Goal: Information Seeking & Learning: Learn about a topic

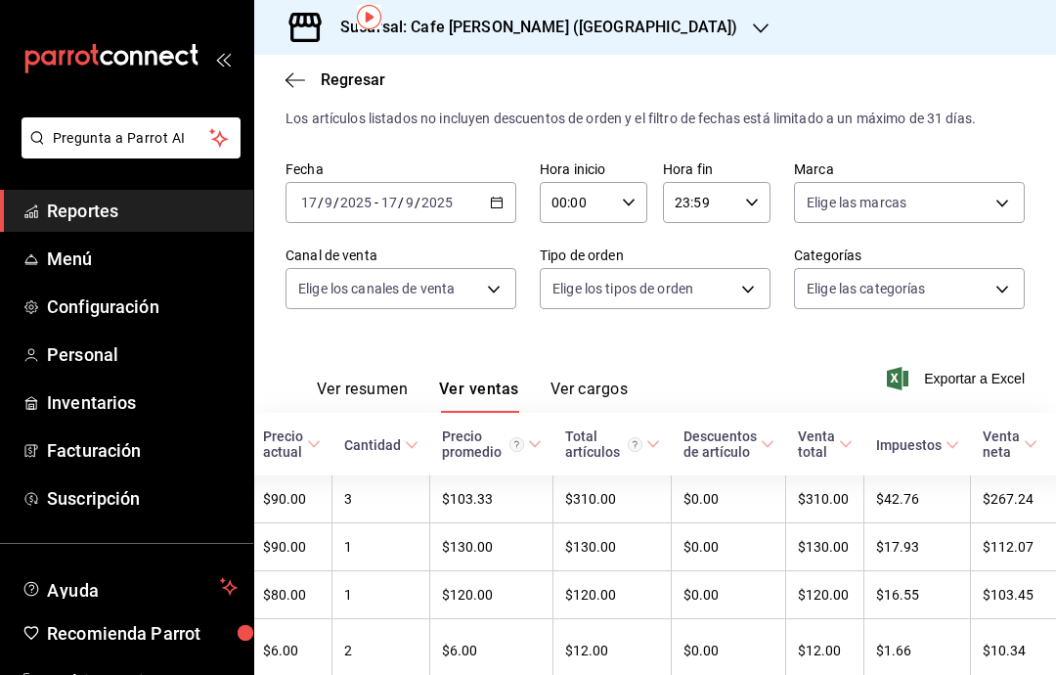
scroll to position [40, 0]
click at [117, 208] on span "Reportes" at bounding box center [142, 210] width 191 height 26
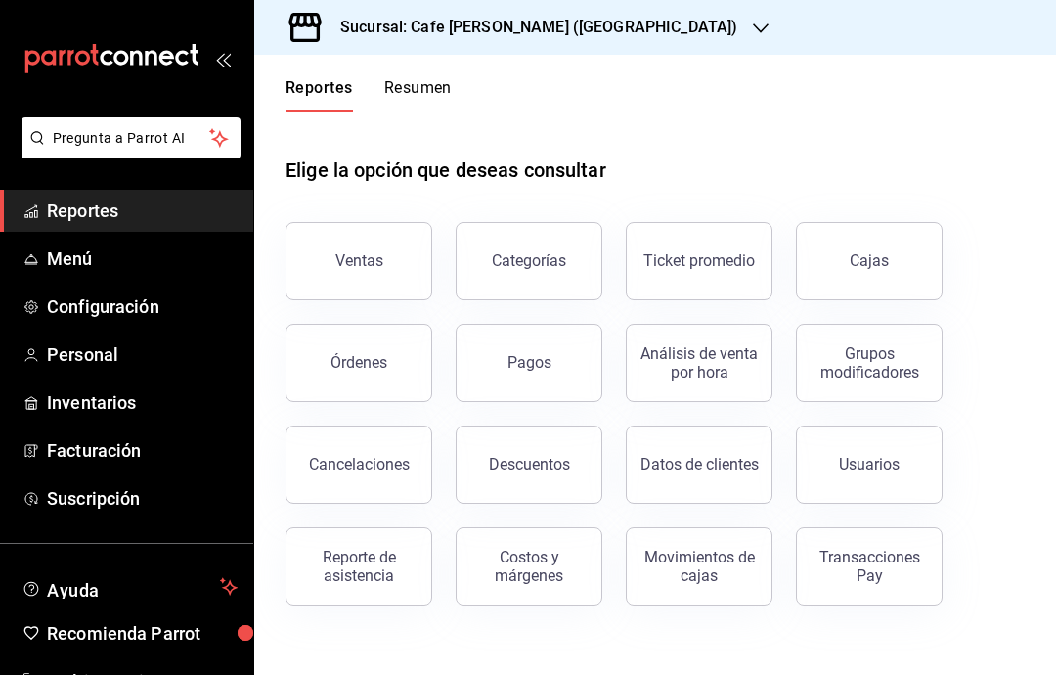
click at [394, 324] on button "Órdenes" at bounding box center [358, 363] width 147 height 78
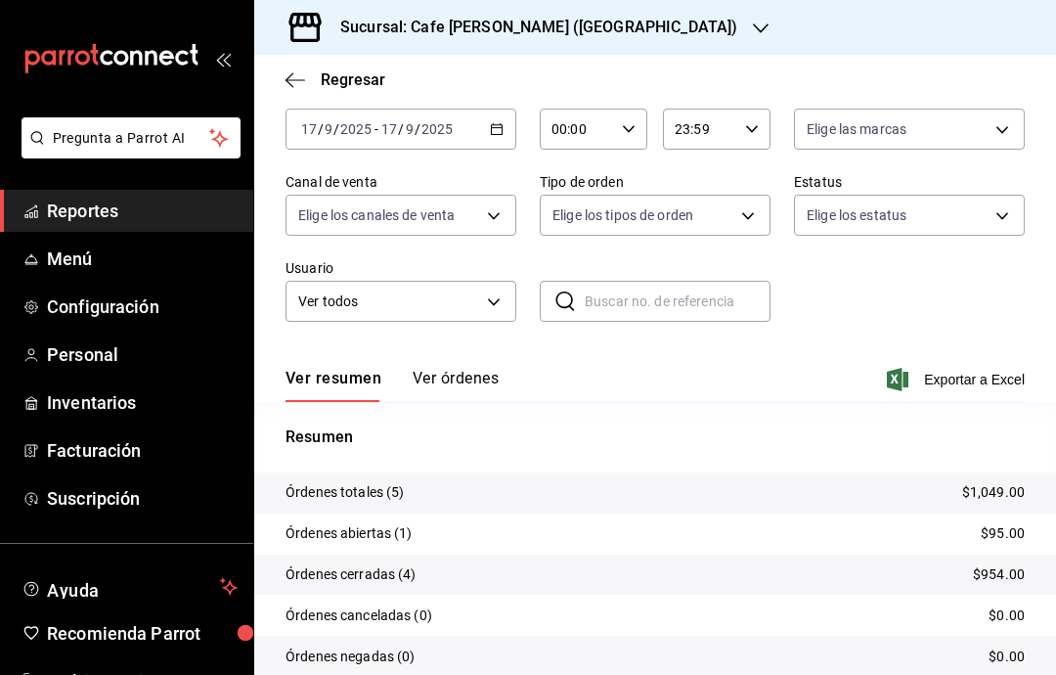
scroll to position [101, 0]
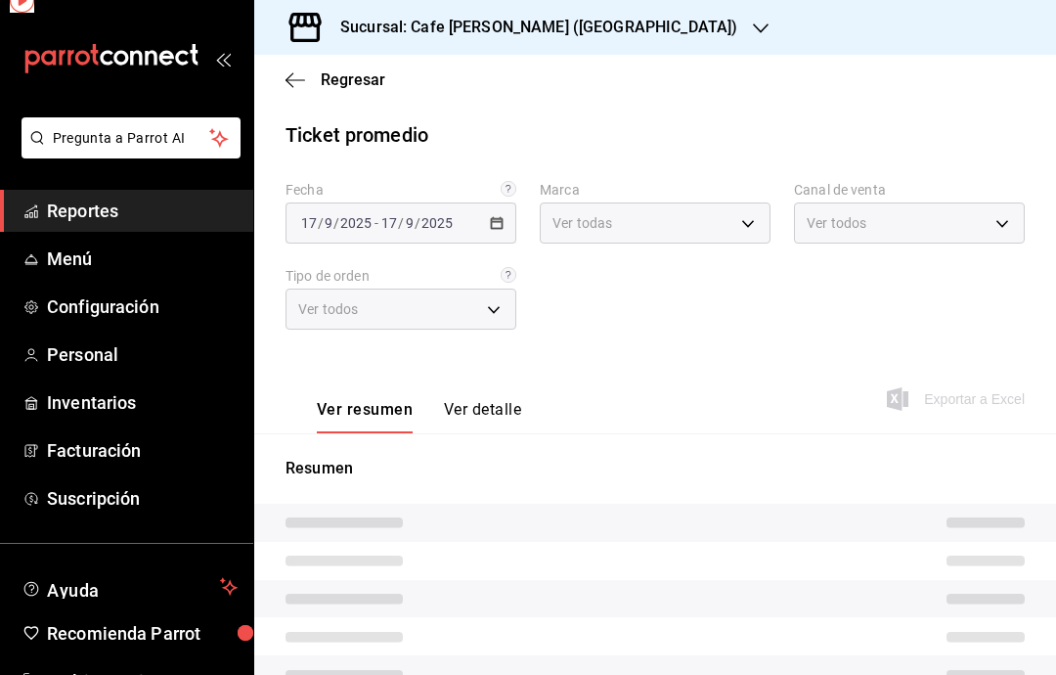
type input "5a95ef59-9ca2-4460-a005-661e86ce5a8c"
type input "PARROT,UBER_EATS,RAPPI,DIDI_FOOD,ONLINE"
type input "32f3a530-1836-4315-b603-22173efb9543,cbf5359c-deae-4969-8b19-bc83bdc61610,EXTER…"
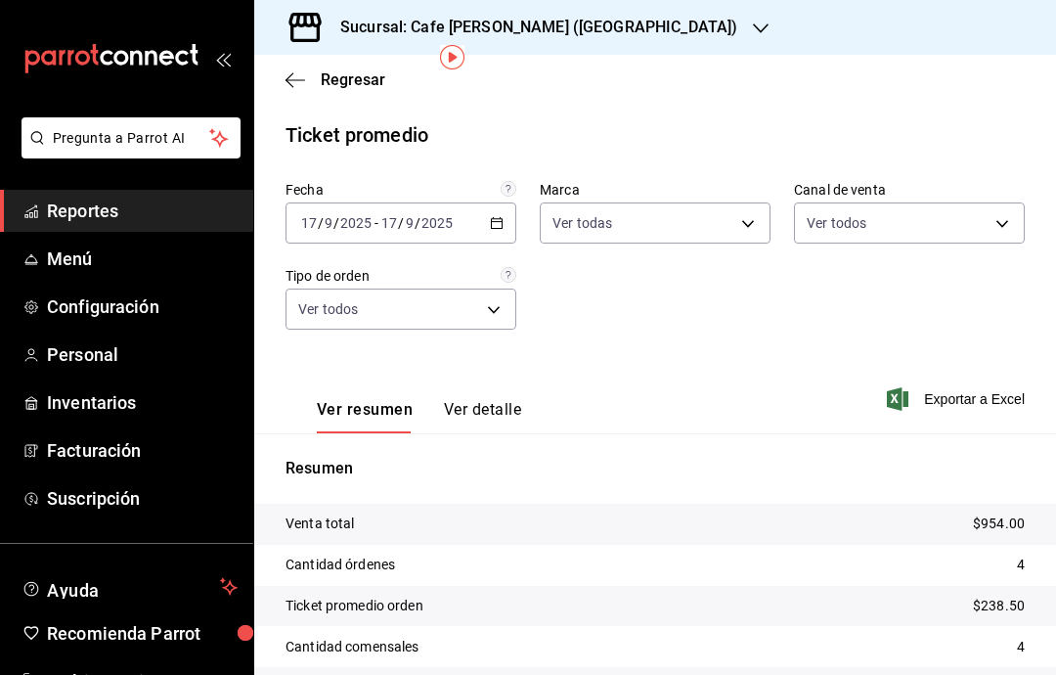
click at [493, 400] on button "Ver detalle" at bounding box center [482, 416] width 77 height 33
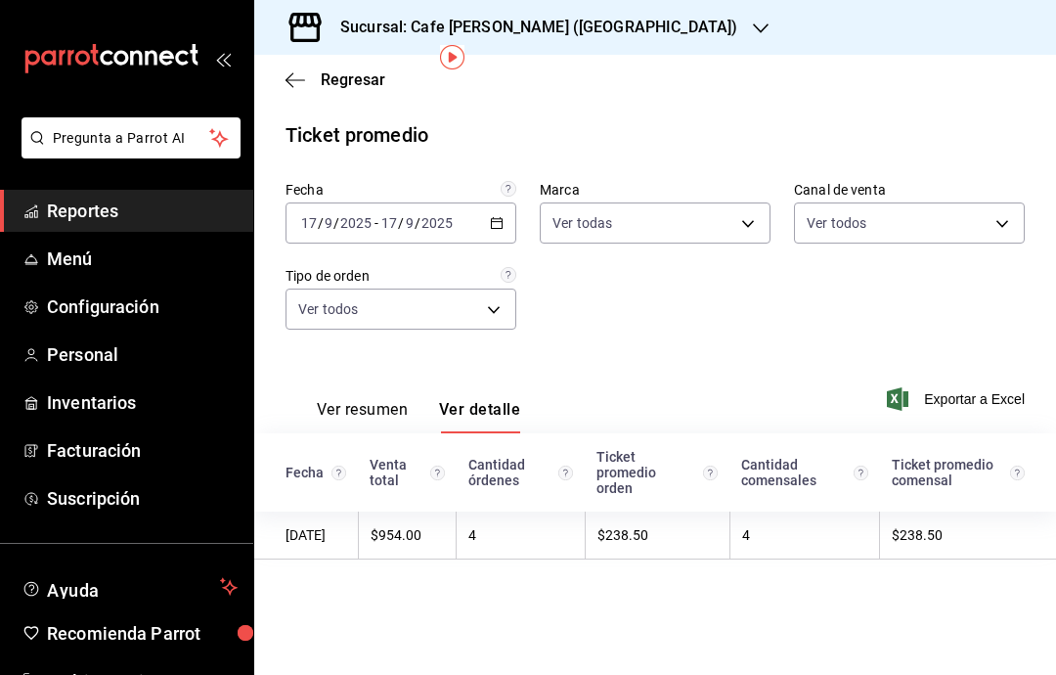
click at [363, 400] on button "Ver resumen" at bounding box center [362, 416] width 91 height 33
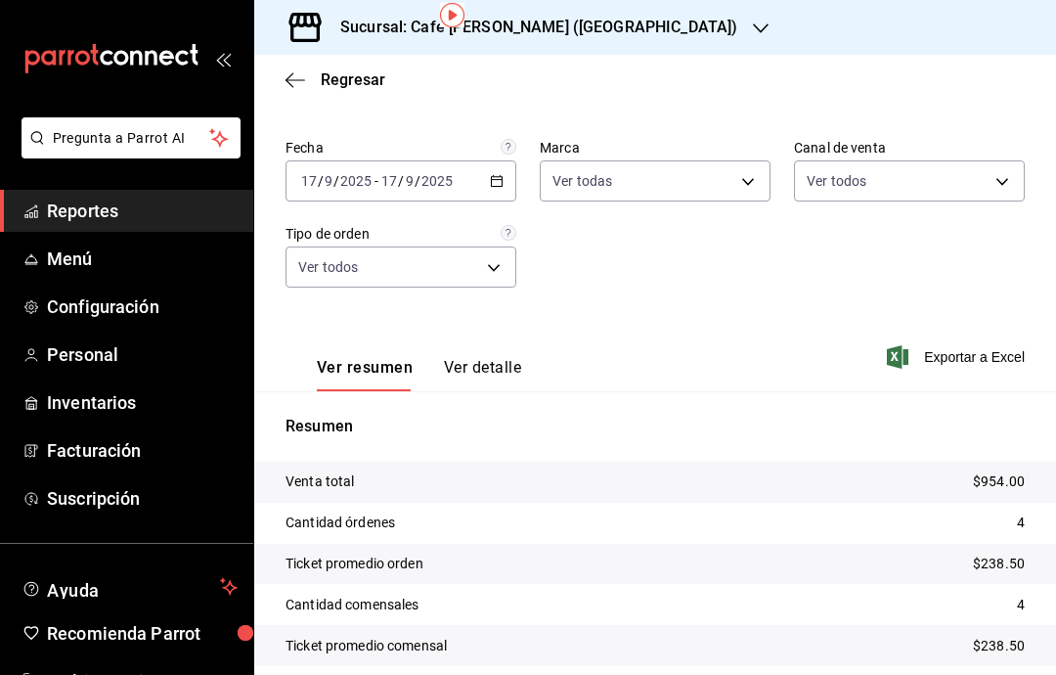
scroll to position [41, 0]
click at [617, 29] on div "Sucursal: Cafe [PERSON_NAME] ([GEOGRAPHIC_DATA])" at bounding box center [523, 27] width 506 height 55
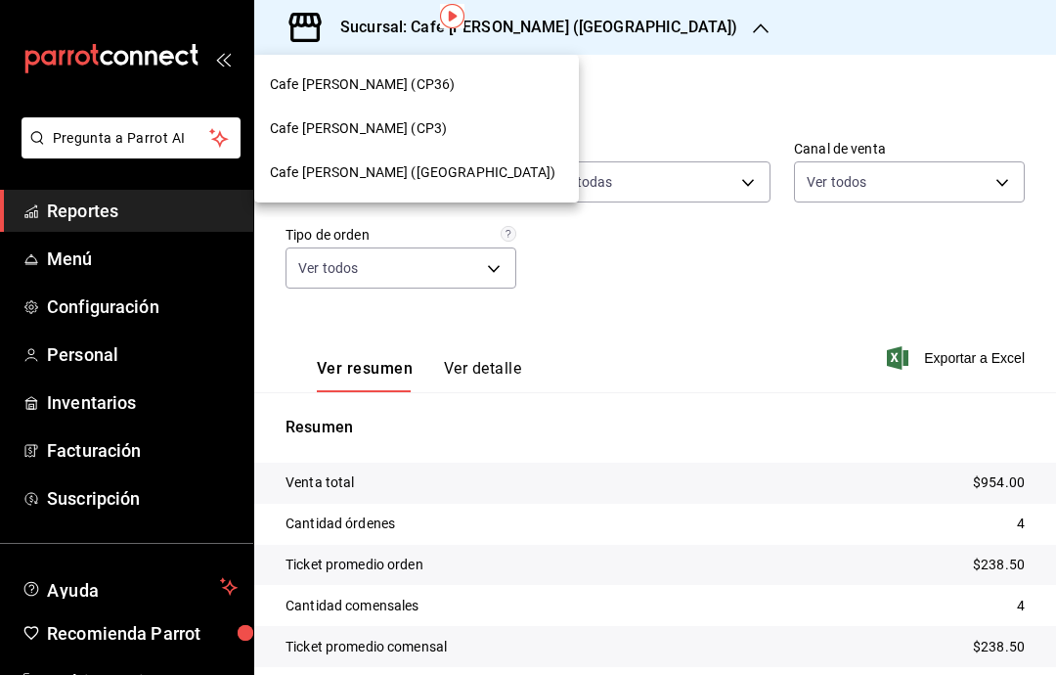
click at [420, 124] on div "Cafe [PERSON_NAME] (CP3)" at bounding box center [416, 128] width 293 height 21
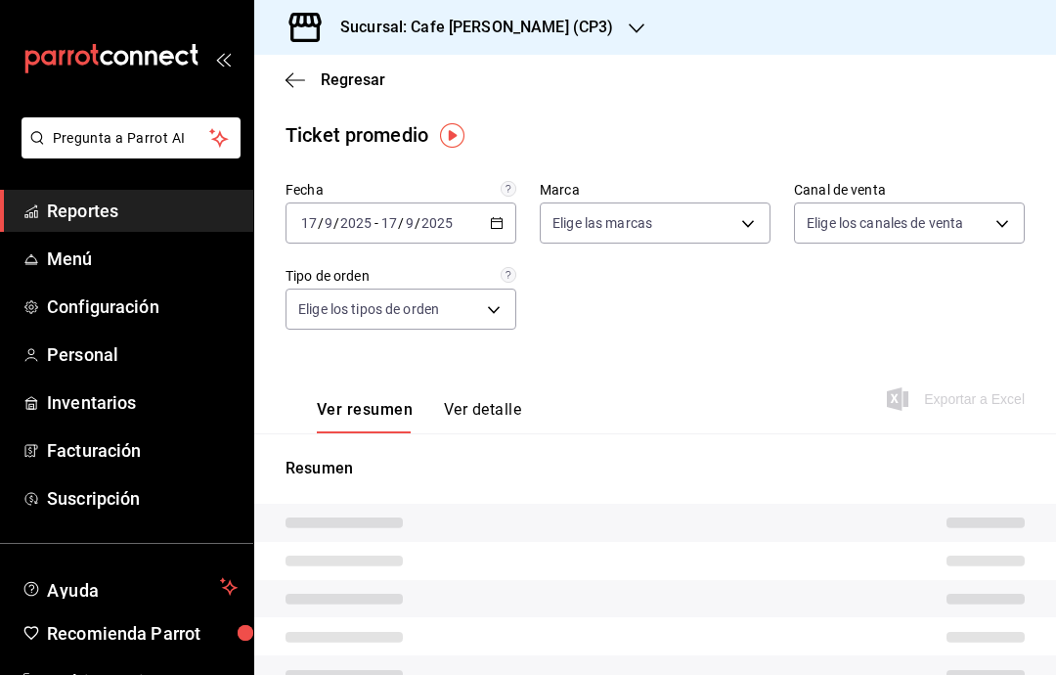
type input "1a219e6b-4538-4a36-8180-b402e53fe872"
type input "PARROT,UBER_EATS,RAPPI,DIDI_FOOD,ONLINE"
type input "b6d69fa6-8bdb-43aa-98cd-a7664cdb062b,0192c32a-f6f7-4e90-9b3c-67a5d4ccc4b7,EXTER…"
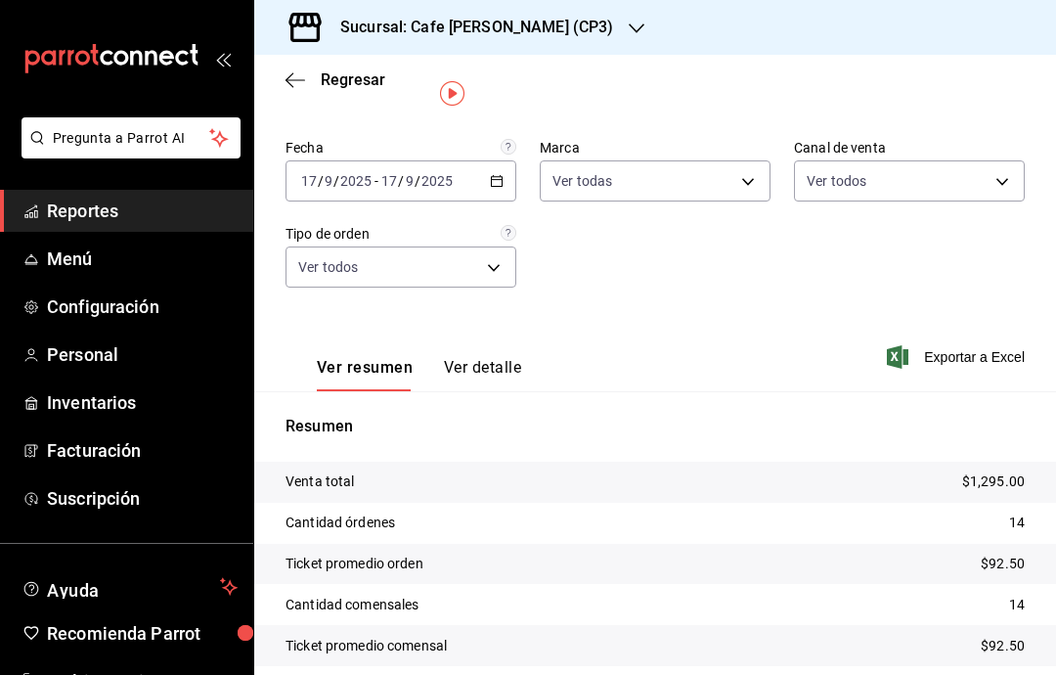
scroll to position [41, 0]
click at [490, 276] on body "Pregunta a Parrot AI Reportes Menú Configuración Personal Inventarios Facturaci…" at bounding box center [528, 337] width 1056 height 675
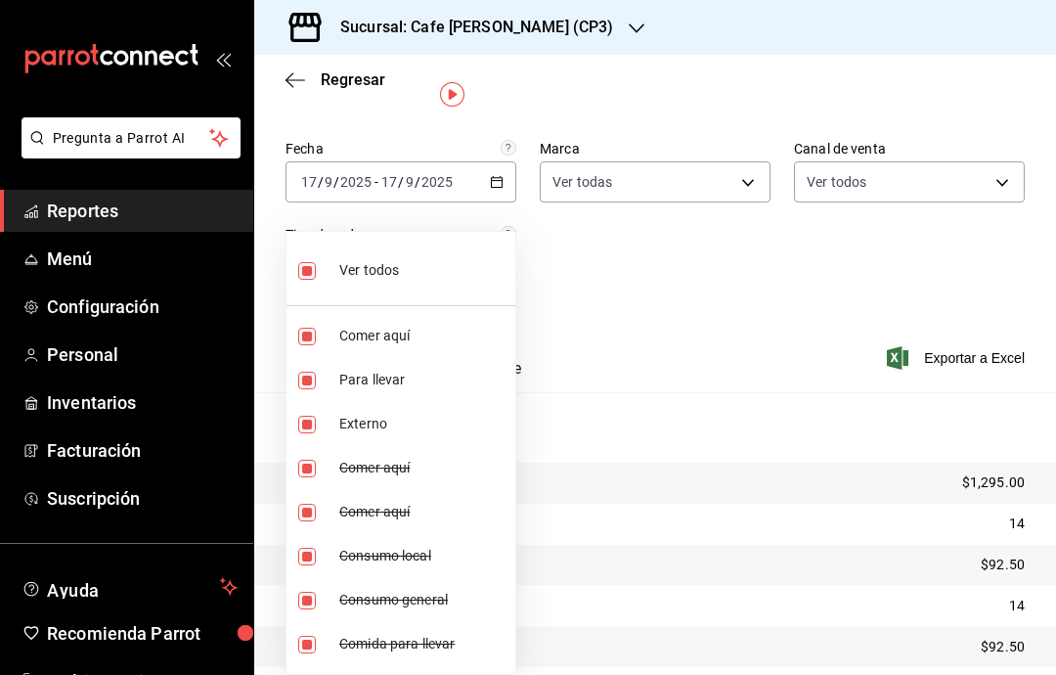
click at [469, 268] on li "Ver todos" at bounding box center [400, 269] width 229 height 58
checkbox input "false"
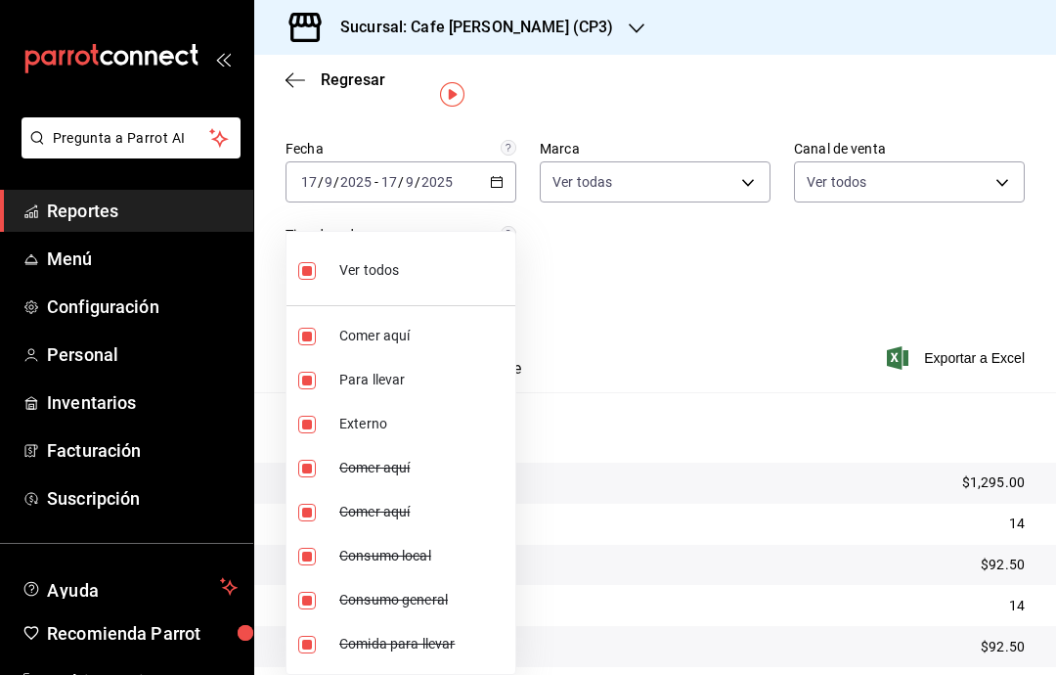
checkbox input "false"
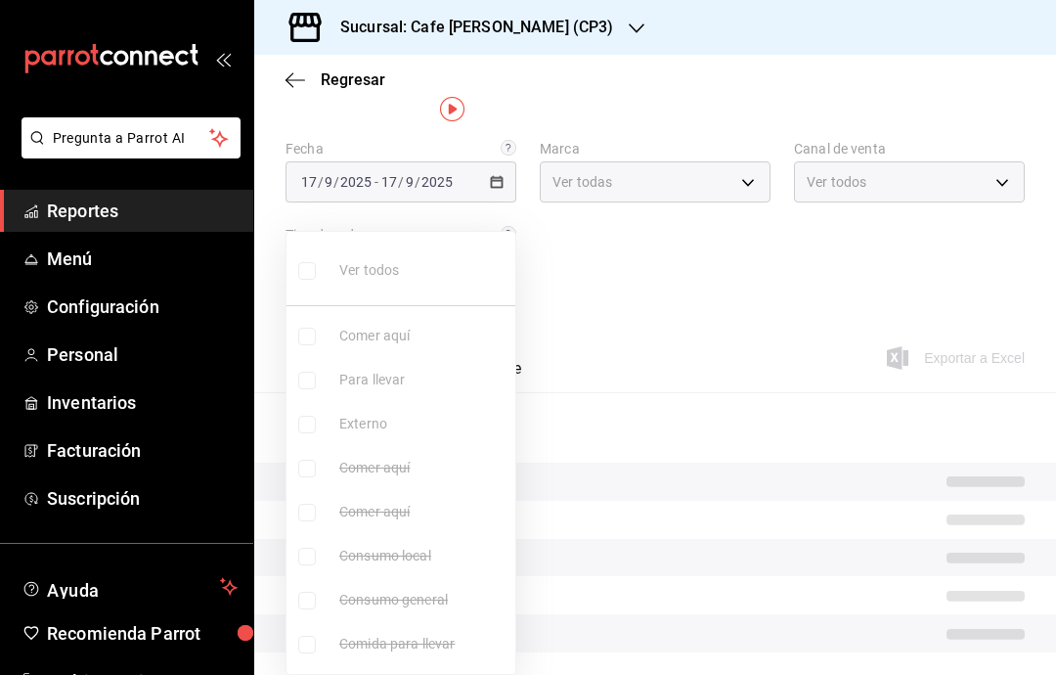
scroll to position [26, 0]
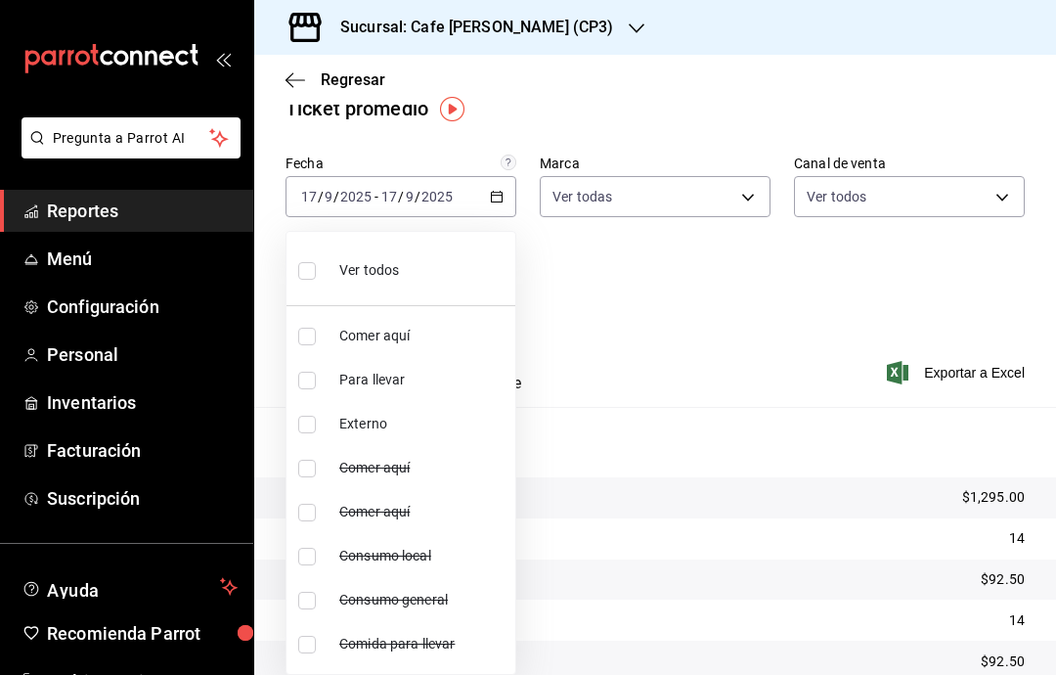
click at [814, 349] on div at bounding box center [528, 337] width 1056 height 675
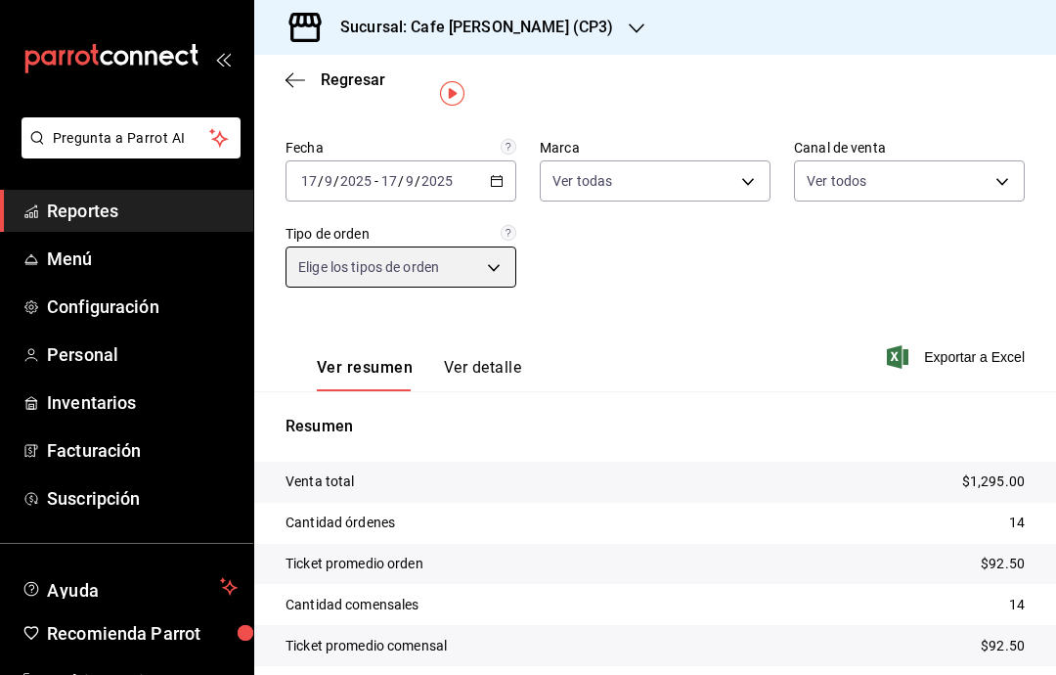
scroll to position [41, 0]
click at [499, 363] on button "Ver detalle" at bounding box center [482, 375] width 77 height 33
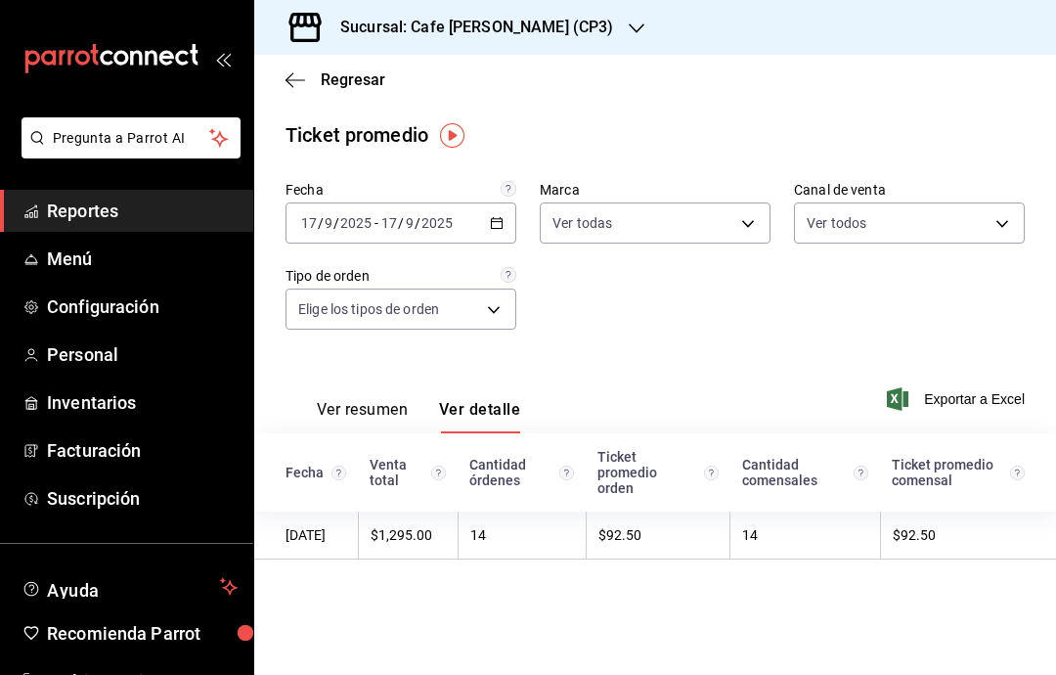
click at [454, 132] on img "button" at bounding box center [452, 135] width 24 height 24
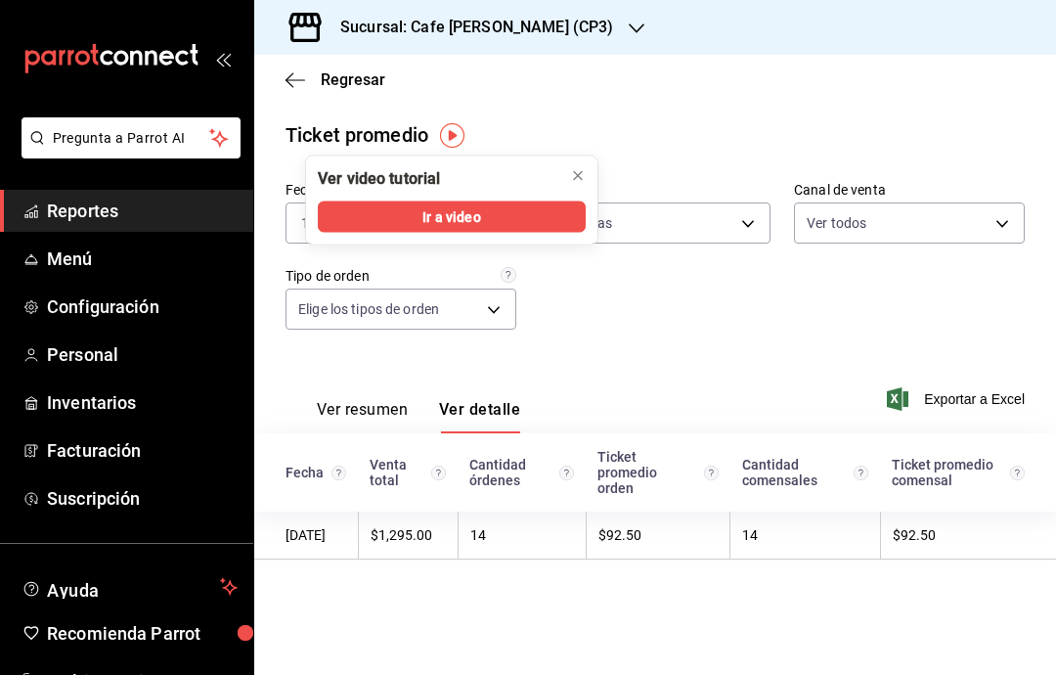
click at [578, 180] on icon "close" at bounding box center [578, 176] width 16 height 16
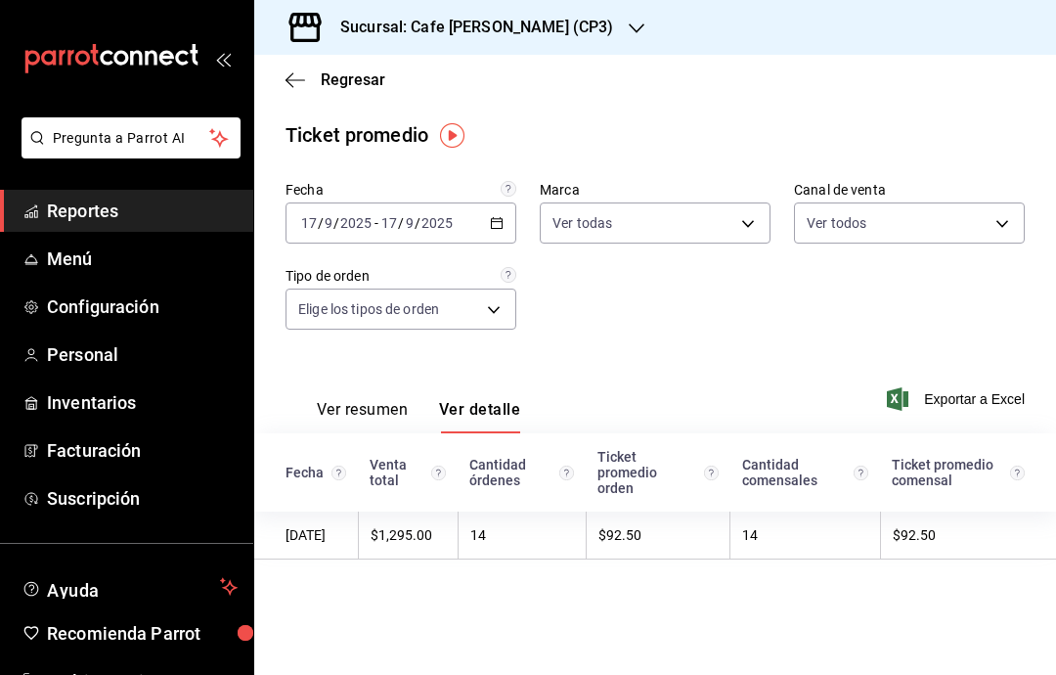
click at [296, 76] on icon "button" at bounding box center [295, 80] width 20 height 18
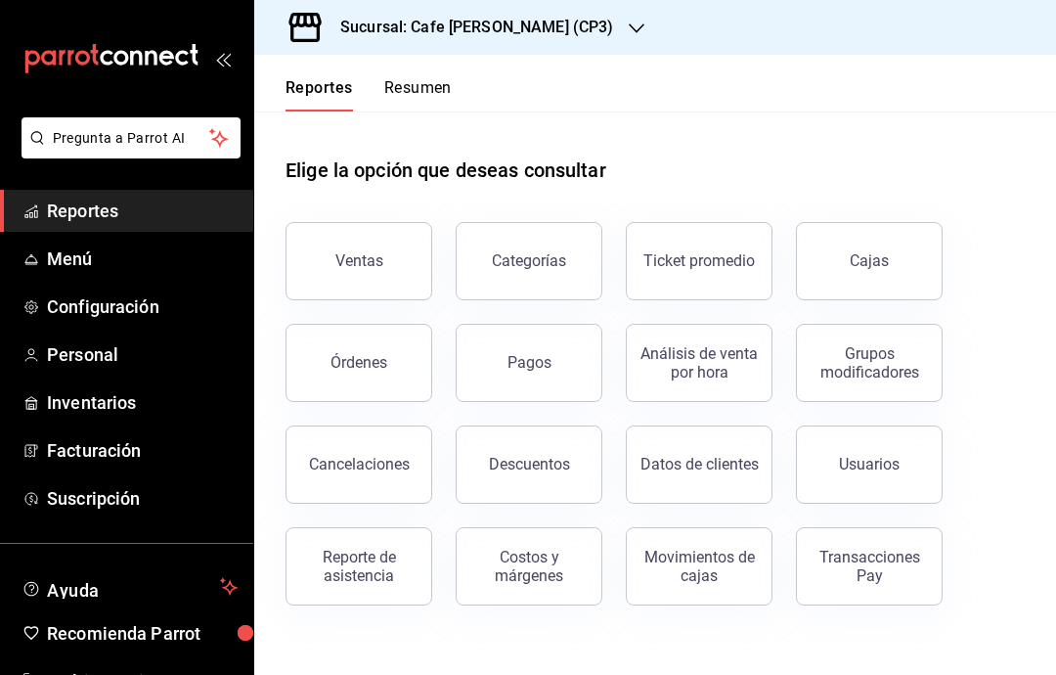
click at [395, 365] on button "Órdenes" at bounding box center [358, 363] width 147 height 78
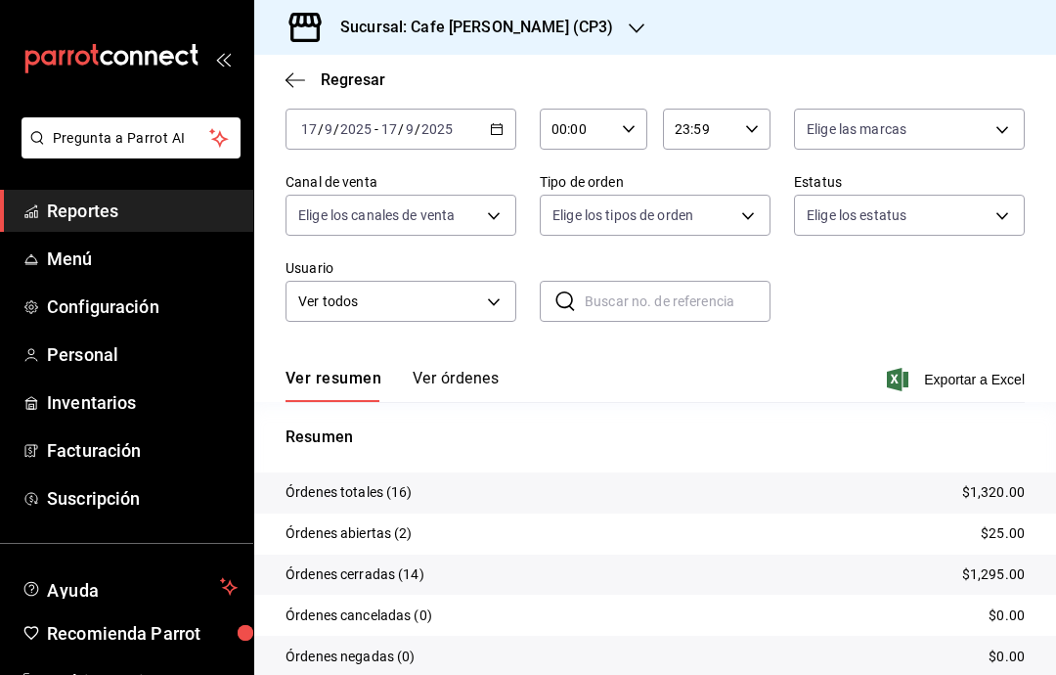
scroll to position [101, 0]
click at [496, 371] on button "Ver órdenes" at bounding box center [456, 386] width 86 height 33
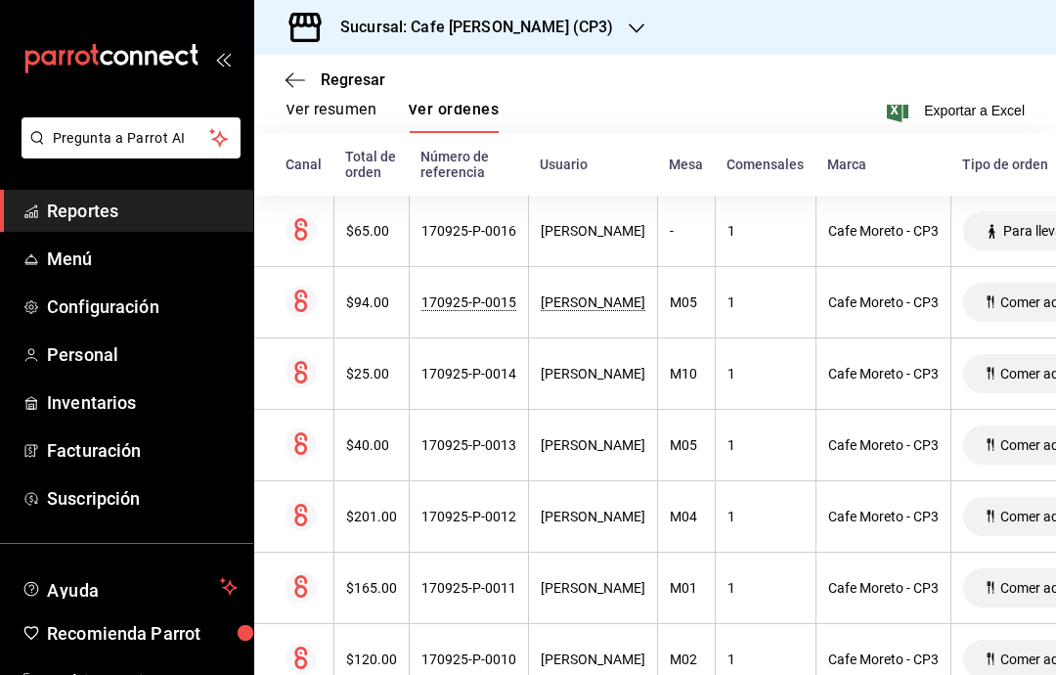
click at [1053, 245] on div "Para llevar" at bounding box center [1027, 230] width 129 height 39
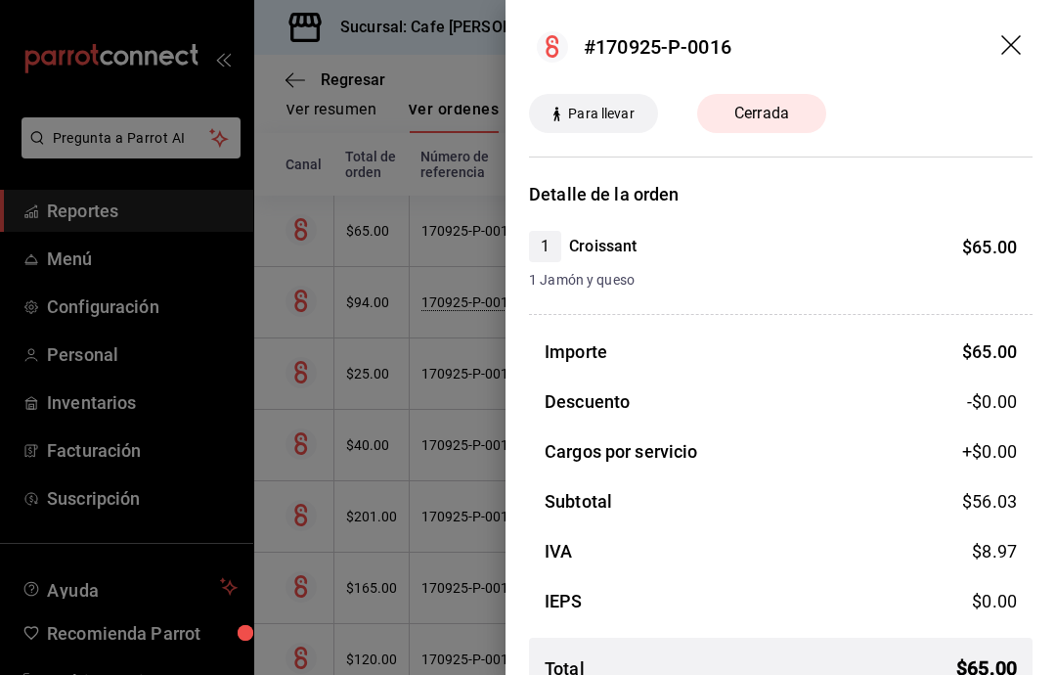
click at [1008, 49] on icon "drag" at bounding box center [1011, 45] width 20 height 20
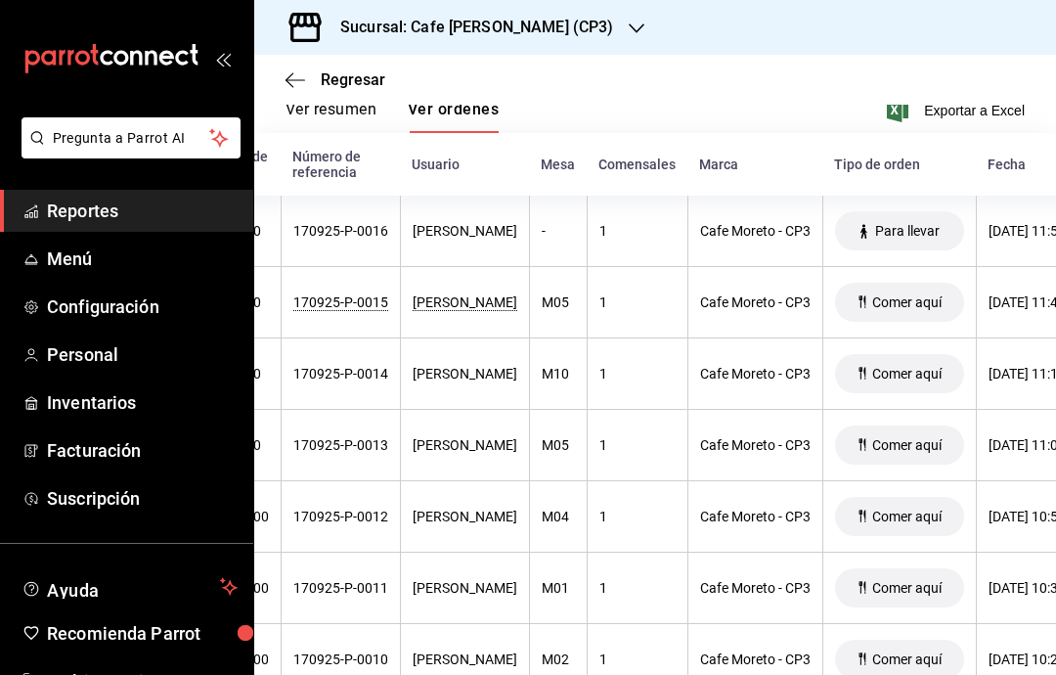
scroll to position [0, 97]
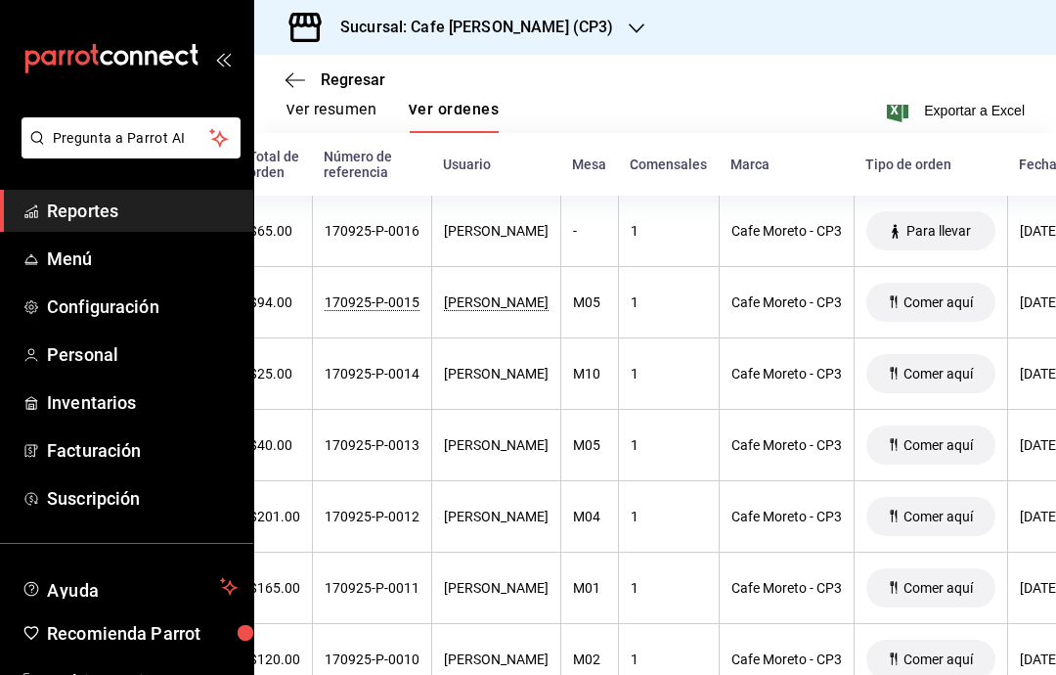
click at [522, 298] on div "[PERSON_NAME]" at bounding box center [496, 302] width 105 height 16
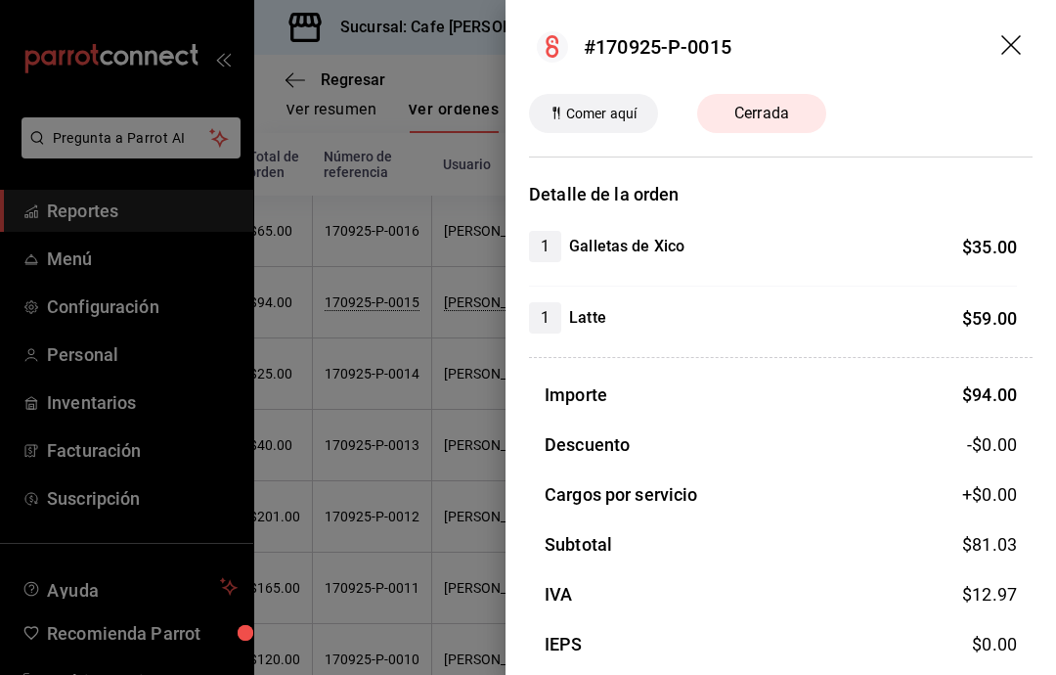
click at [1008, 58] on icon "drag" at bounding box center [1012, 46] width 23 height 23
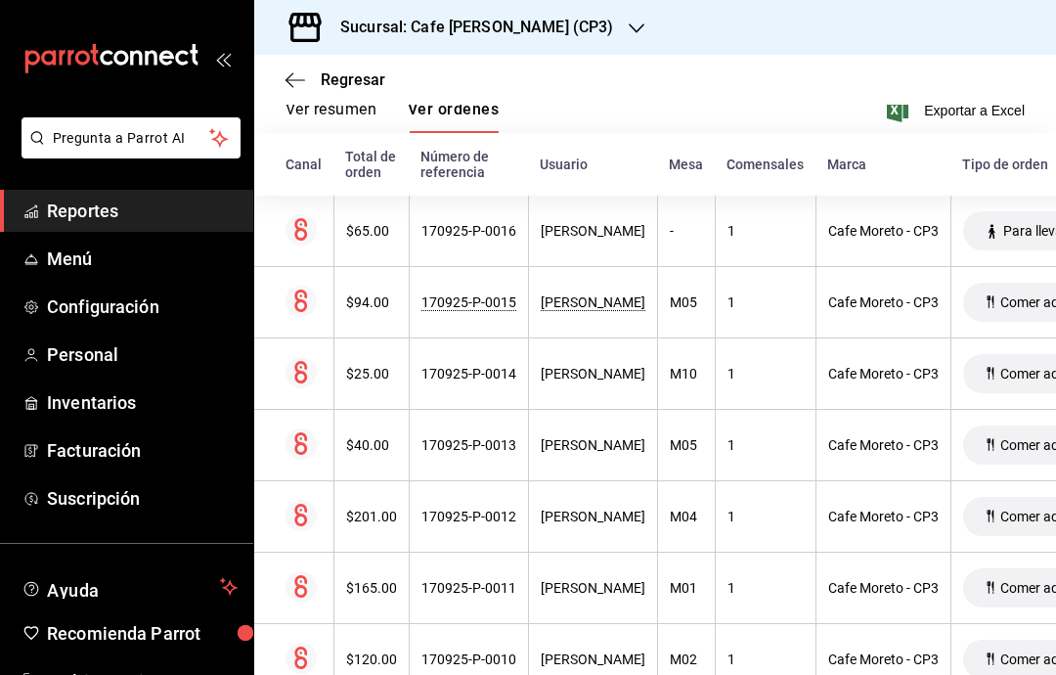
scroll to position [0, 0]
click at [622, 369] on div "[PERSON_NAME]" at bounding box center [593, 374] width 105 height 16
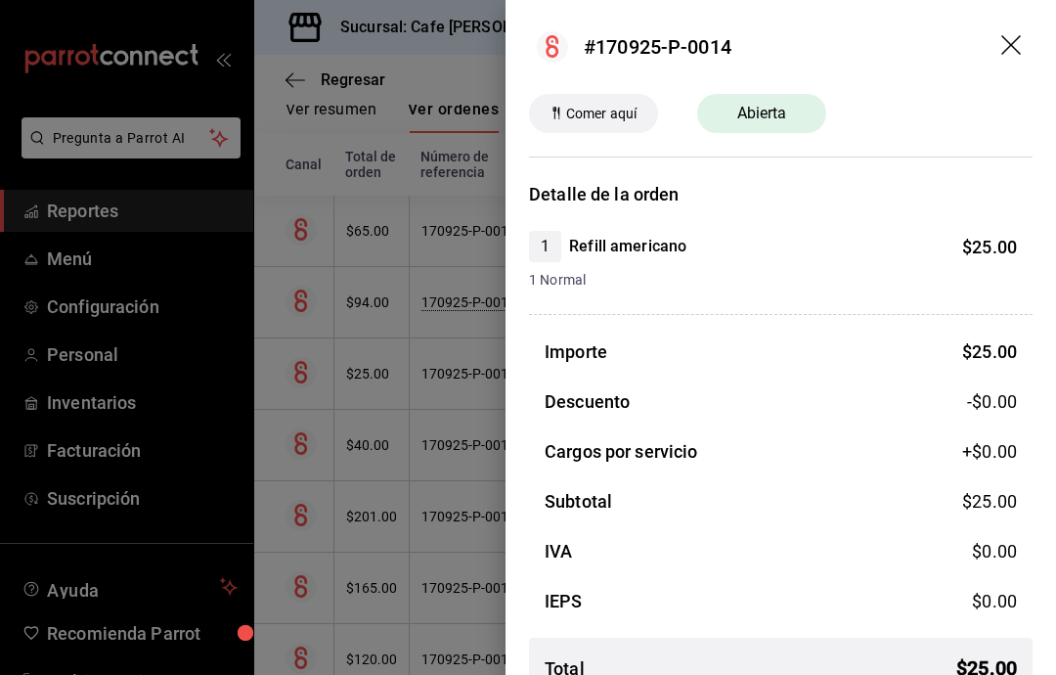
click at [901, 267] on div "1 Normal" at bounding box center [773, 276] width 488 height 28
click at [1010, 55] on icon "drag" at bounding box center [1012, 46] width 23 height 23
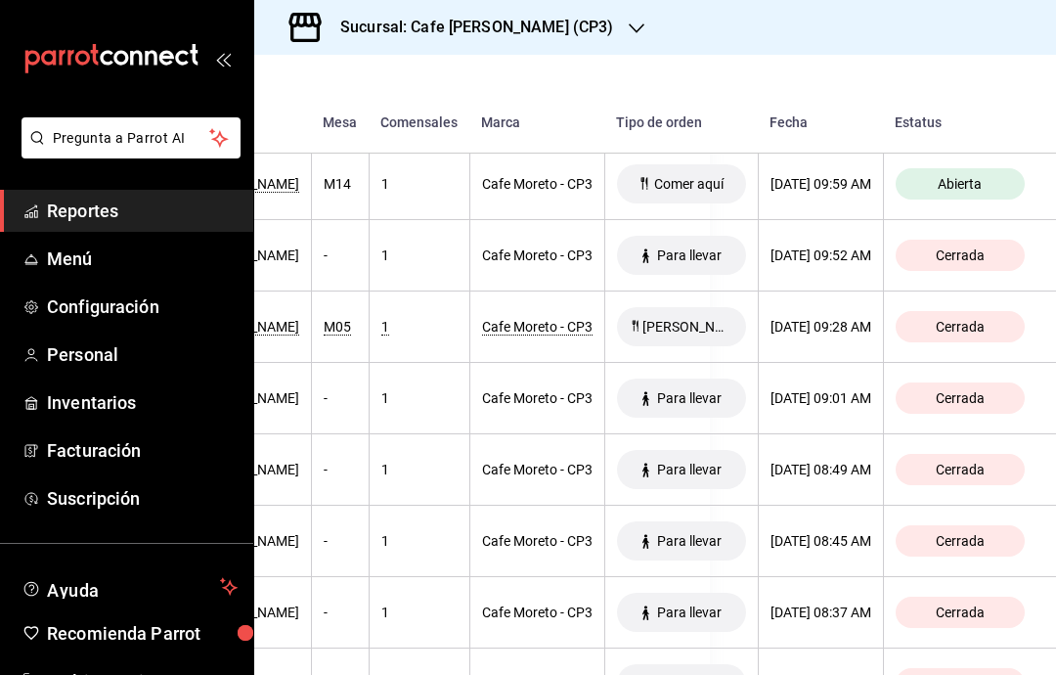
scroll to position [78, 0]
click at [521, 674] on div "Cafe Moreto - CP3" at bounding box center [537, 684] width 110 height 16
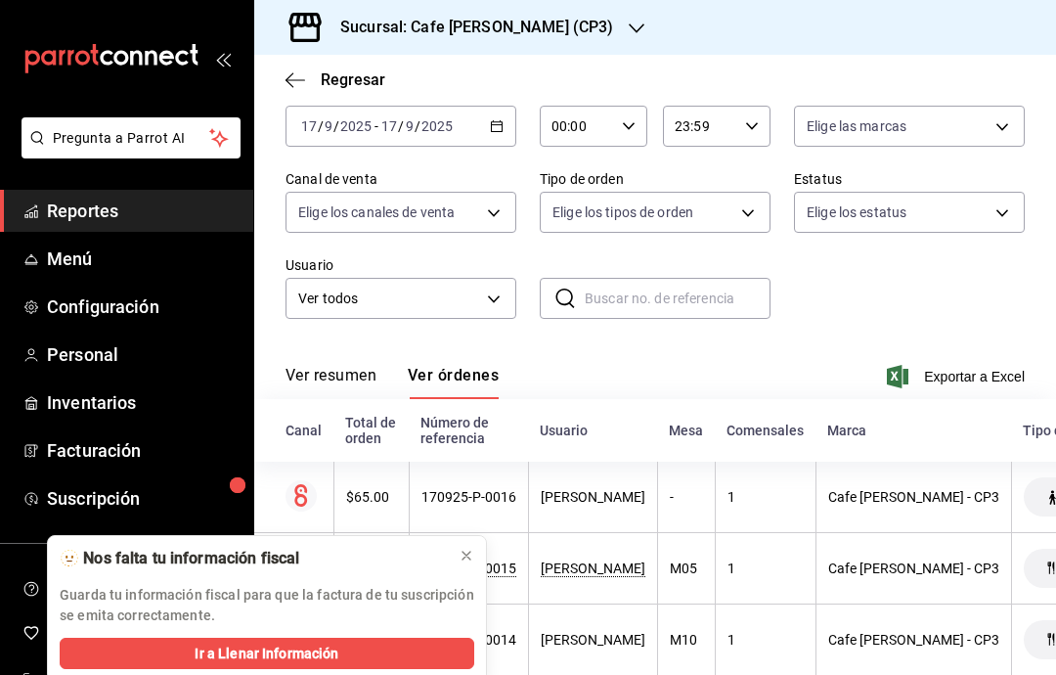
scroll to position [110, 0]
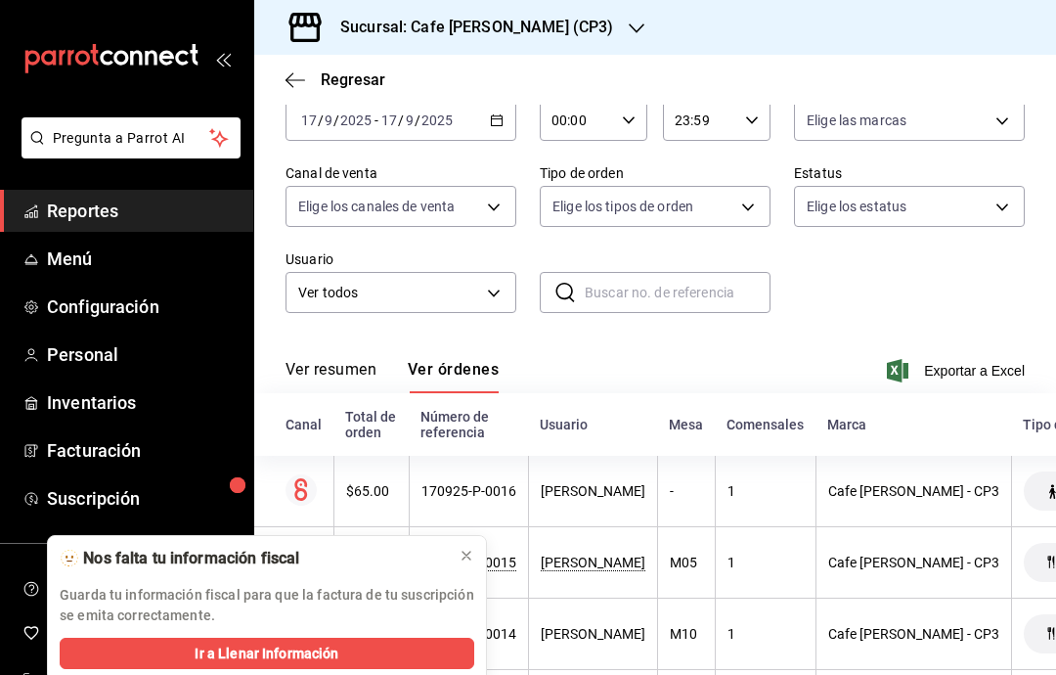
click at [460, 556] on icon at bounding box center [467, 556] width 16 height 16
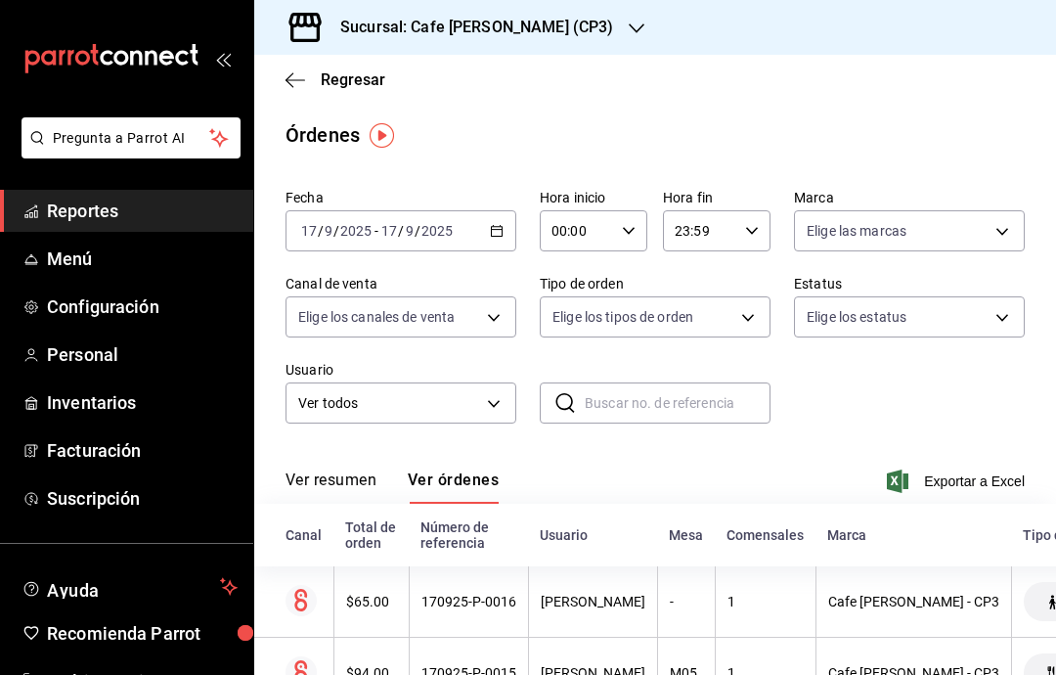
scroll to position [0, 0]
click at [495, 402] on body "Pregunta a Parrot AI Reportes Menú Configuración Personal Inventarios Facturaci…" at bounding box center [528, 337] width 1056 height 675
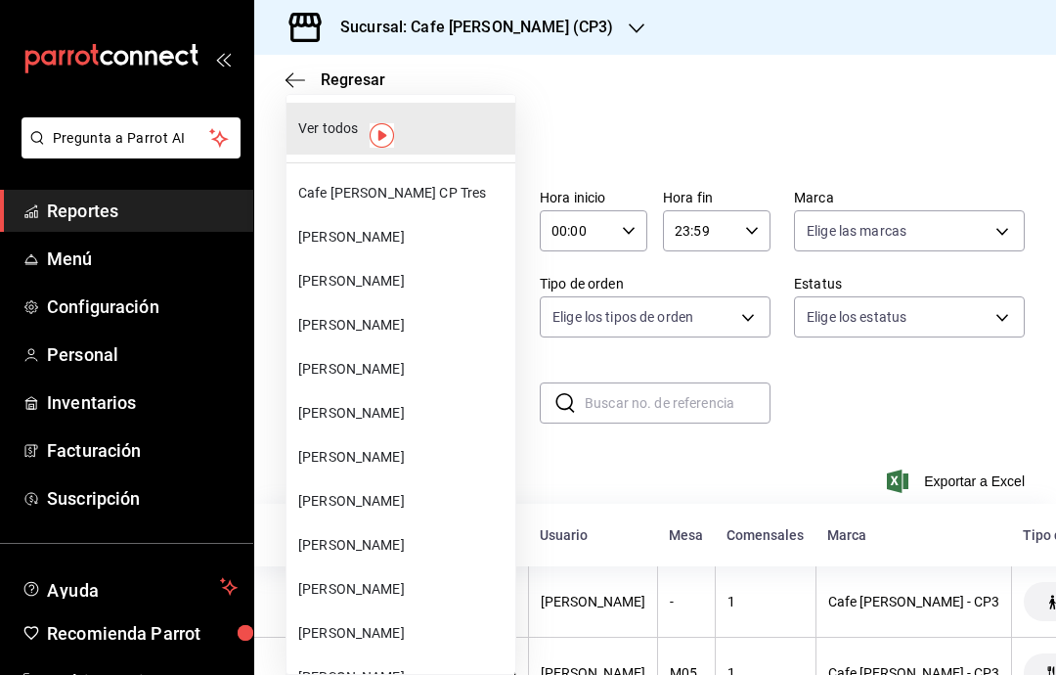
click at [646, 113] on div at bounding box center [528, 337] width 1056 height 675
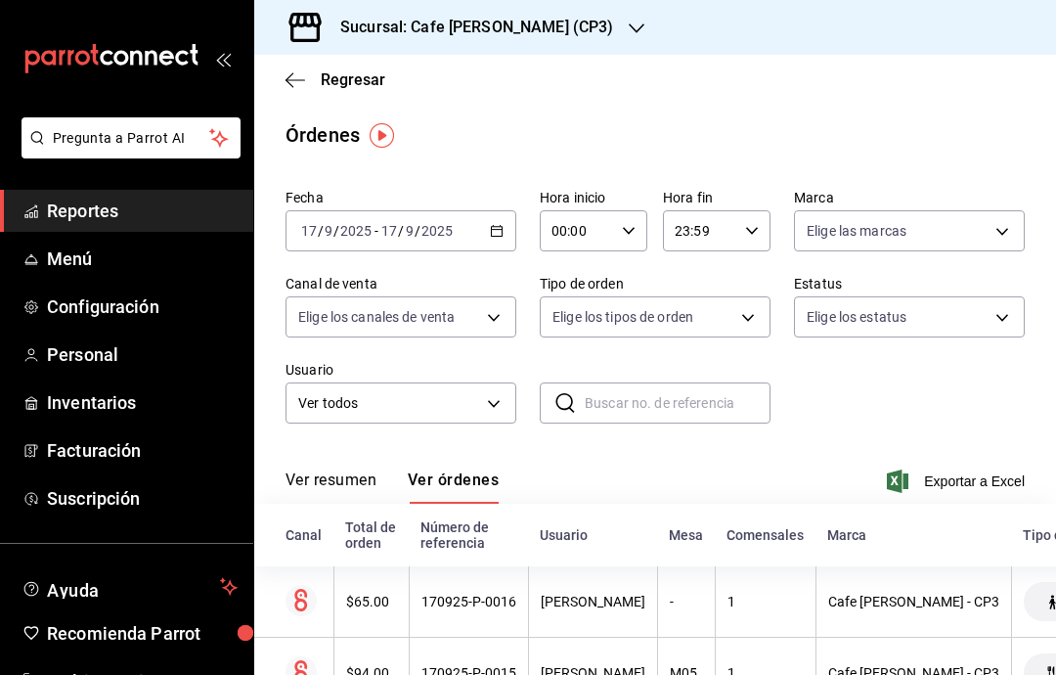
click at [331, 485] on button "Ver resumen" at bounding box center [330, 486] width 91 height 33
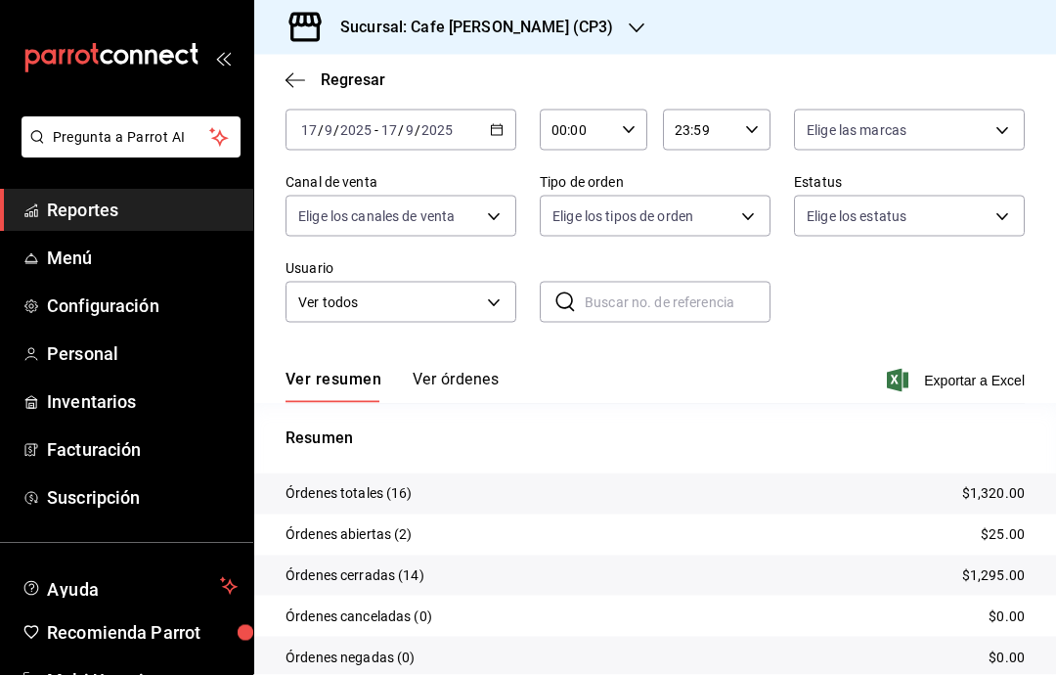
scroll to position [38, 0]
click at [751, 184] on body "Pregunta a Parrot AI Reportes Menú Configuración Personal Inventarios Facturaci…" at bounding box center [528, 337] width 1056 height 675
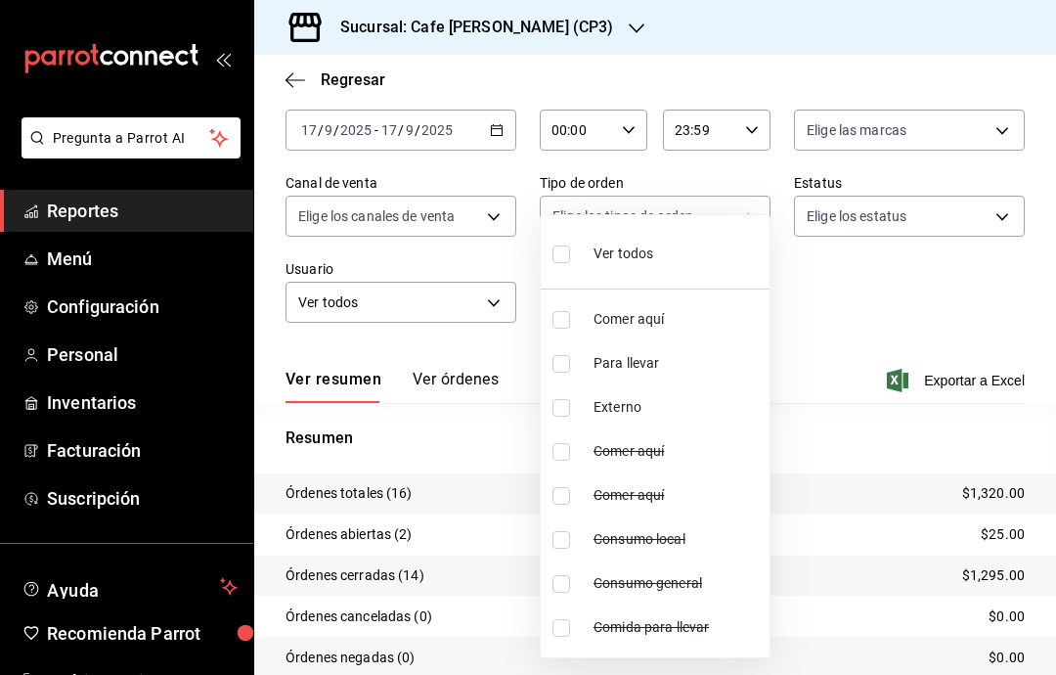
click at [546, 259] on li "Ver todos" at bounding box center [655, 252] width 229 height 58
type input "b6d69fa6-8bdb-43aa-98cd-a7664cdb062b,0192c32a-f6f7-4e90-9b3c-67a5d4ccc4b7,EXTER…"
checkbox input "true"
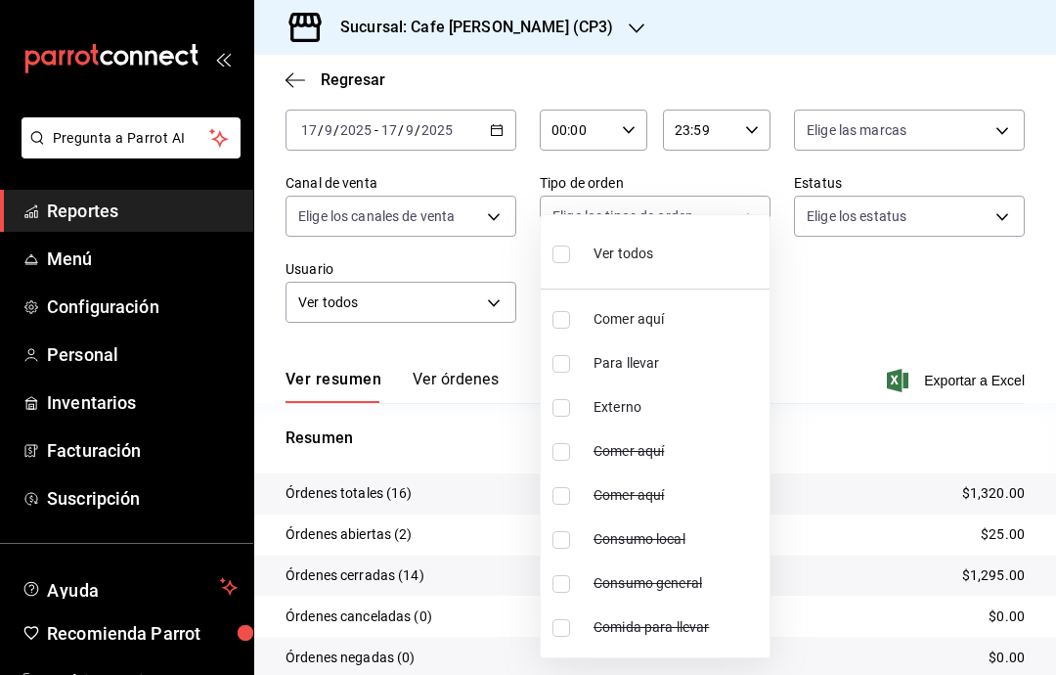
checkbox input "true"
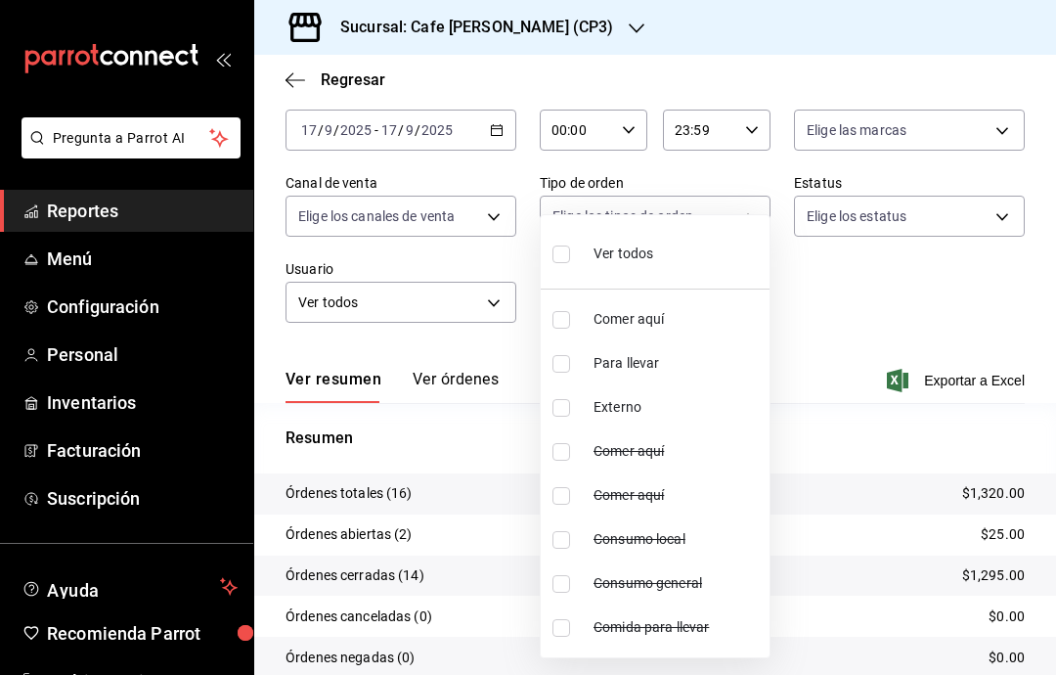
checkbox input "true"
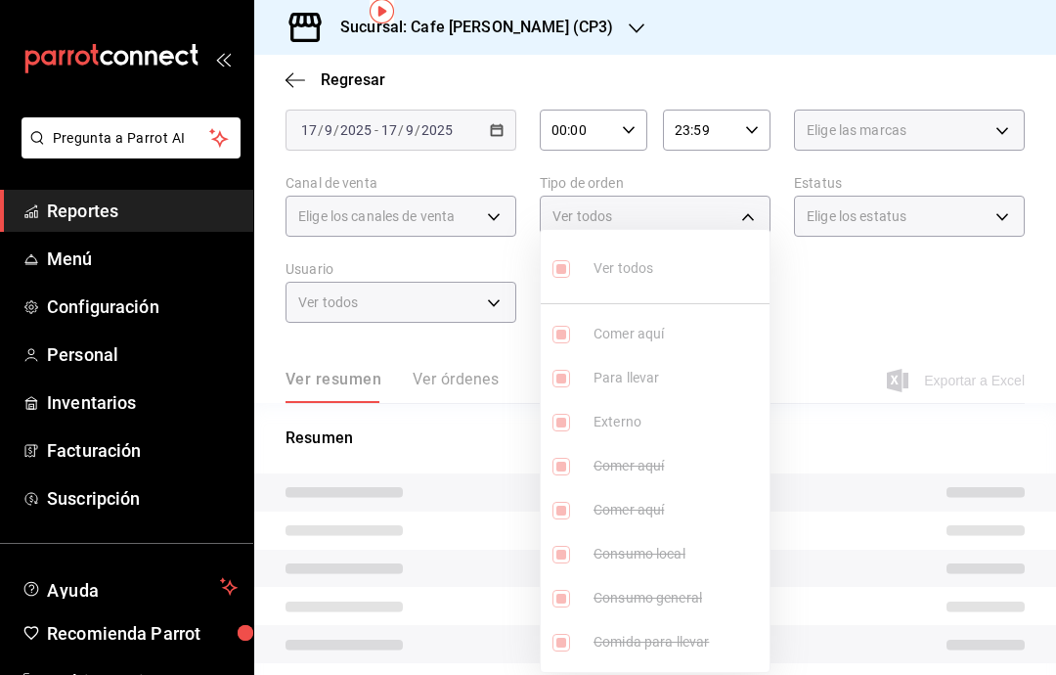
scroll to position [86, 0]
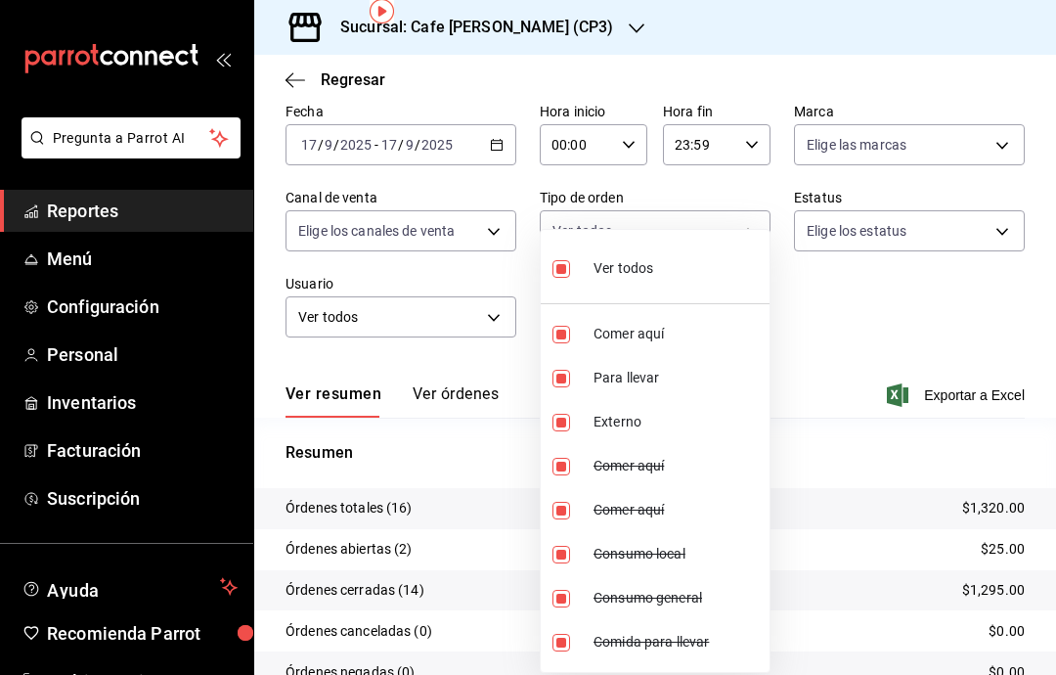
click at [975, 285] on div at bounding box center [528, 337] width 1056 height 675
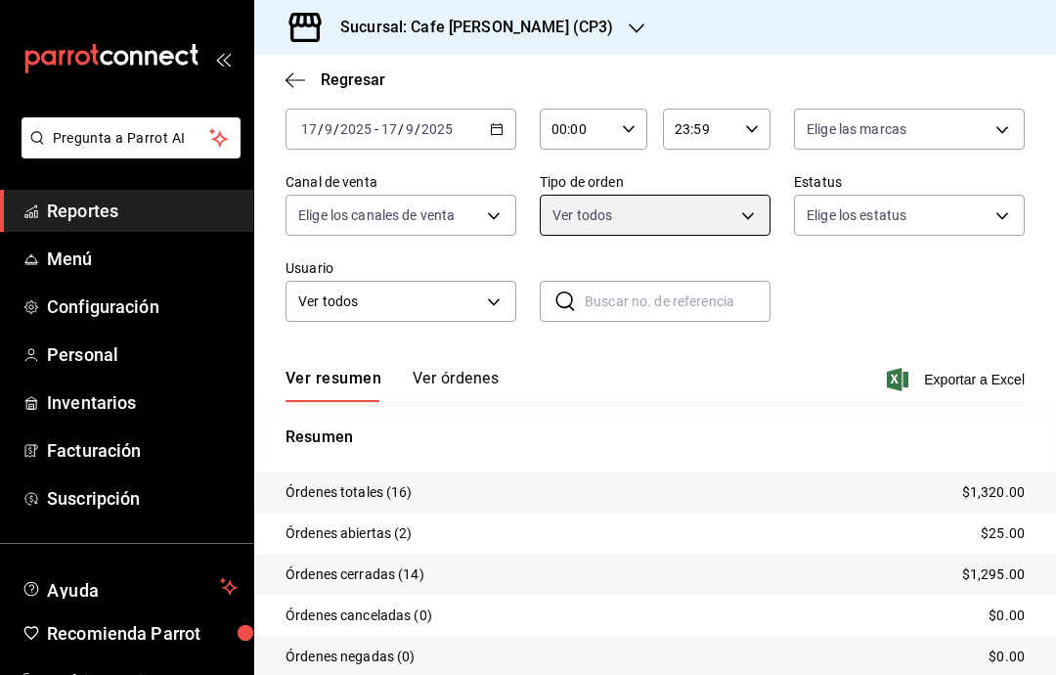
scroll to position [101, 0]
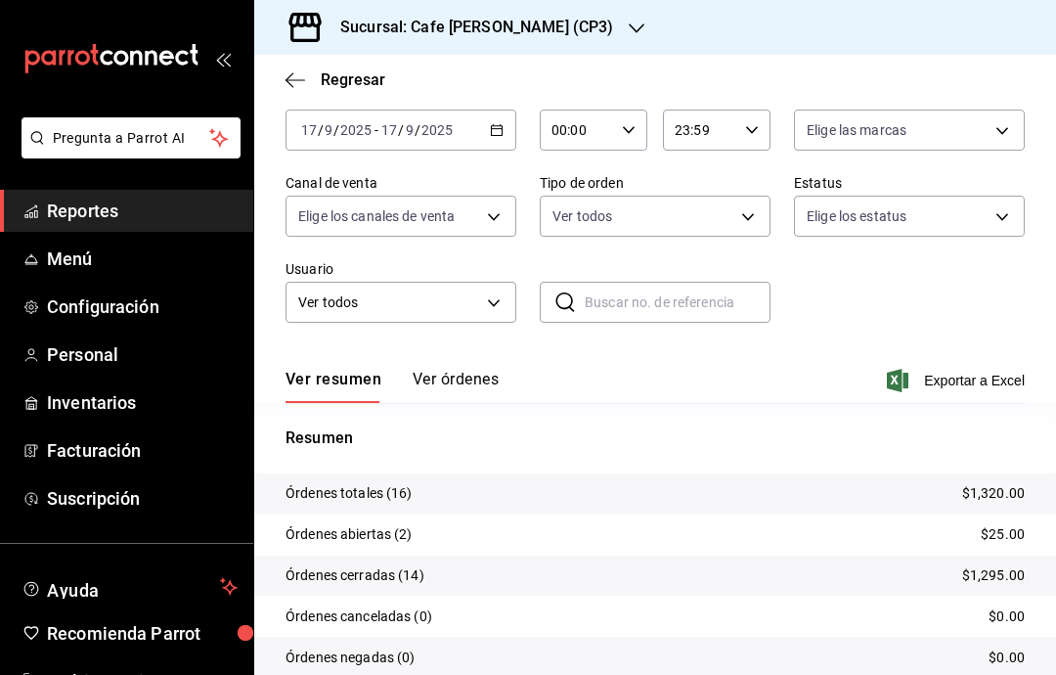
click at [1010, 524] on p "$25.00" at bounding box center [1003, 534] width 44 height 21
click at [375, 524] on p "Órdenes abiertas (2)" at bounding box center [348, 534] width 127 height 21
click at [462, 370] on button "Ver órdenes" at bounding box center [456, 386] width 86 height 33
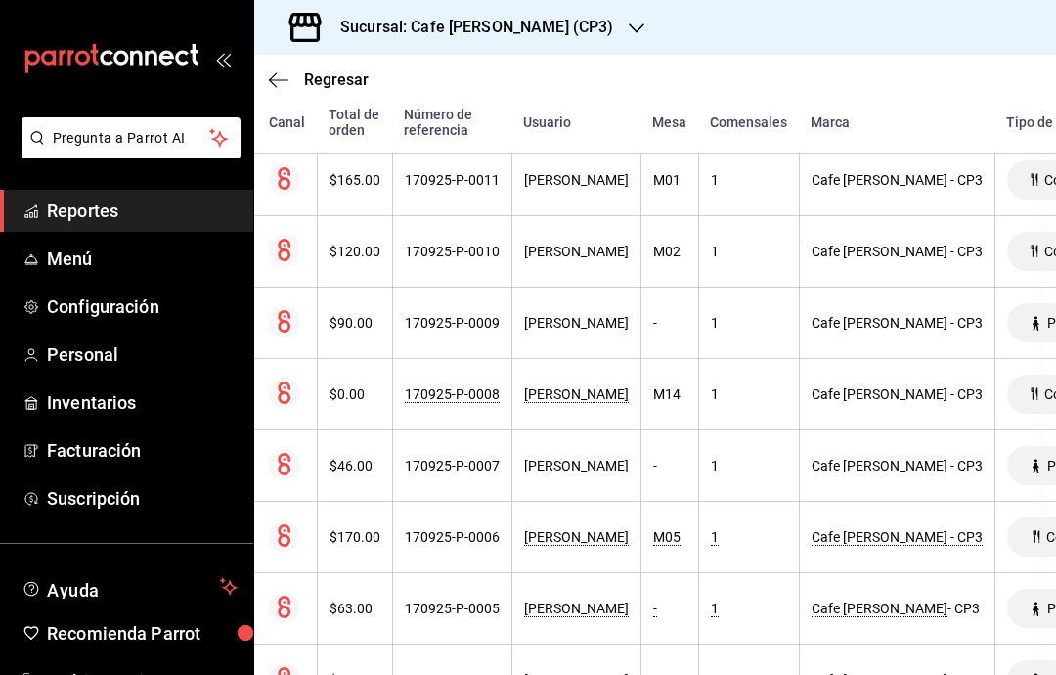
scroll to position [814, 16]
click at [560, 369] on th "[PERSON_NAME]" at bounding box center [576, 394] width 129 height 71
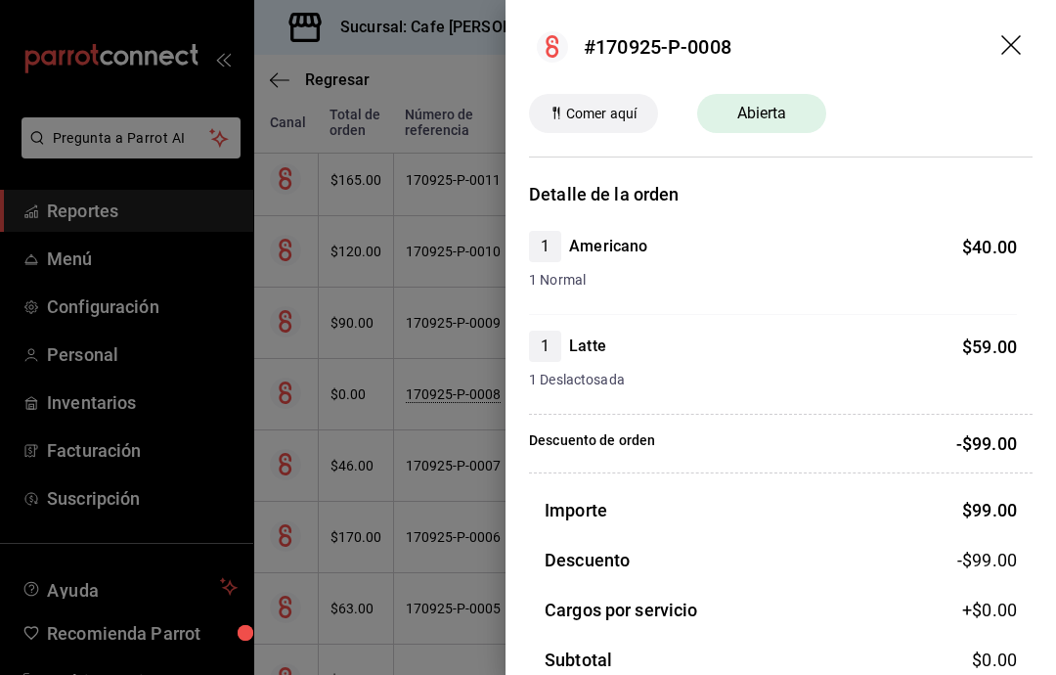
click at [444, 494] on div at bounding box center [528, 337] width 1056 height 675
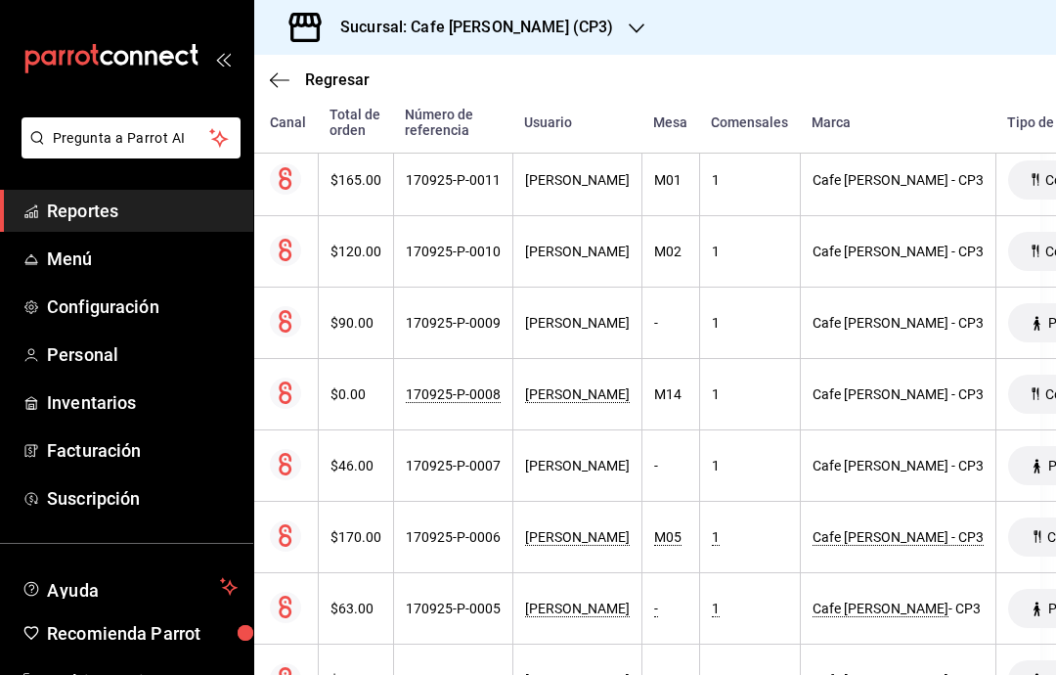
click at [463, 386] on div "170925-P-0008" at bounding box center [453, 394] width 95 height 16
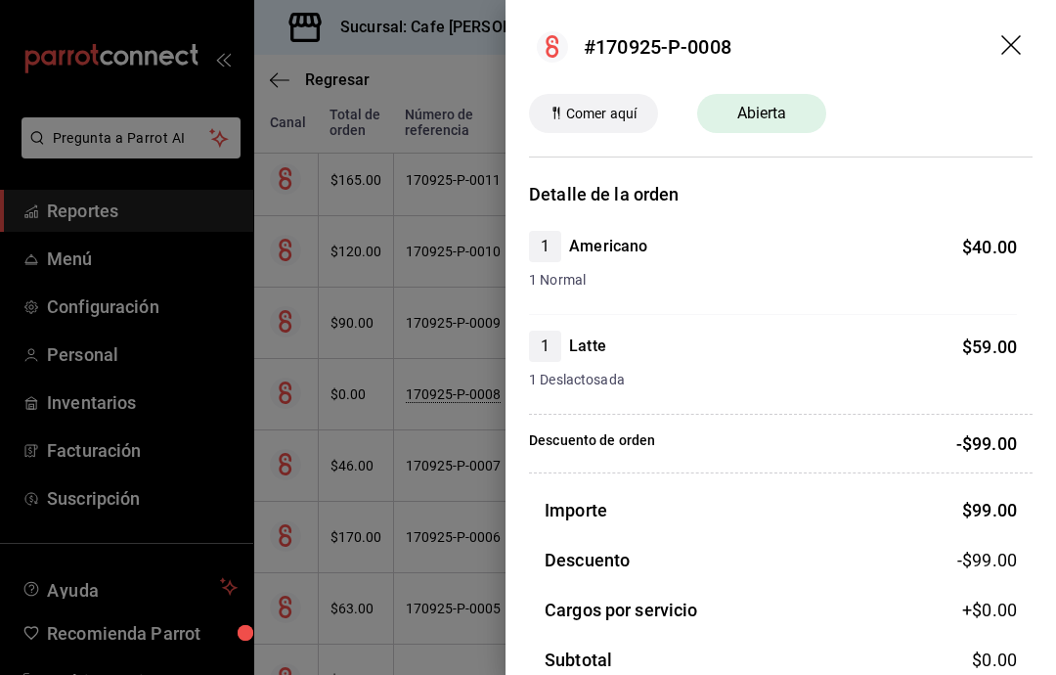
scroll to position [0, 0]
click at [978, 350] on span "$ 59.00" at bounding box center [989, 346] width 55 height 21
click at [567, 359] on div "1 Latte" at bounding box center [567, 345] width 77 height 31
